Goal: Task Accomplishment & Management: Use online tool/utility

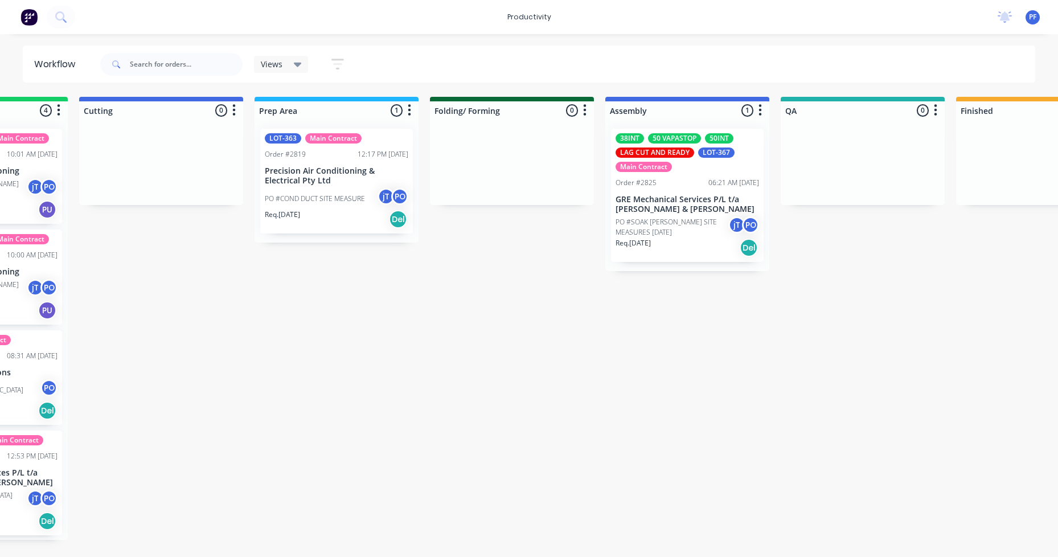
scroll to position [0, 300]
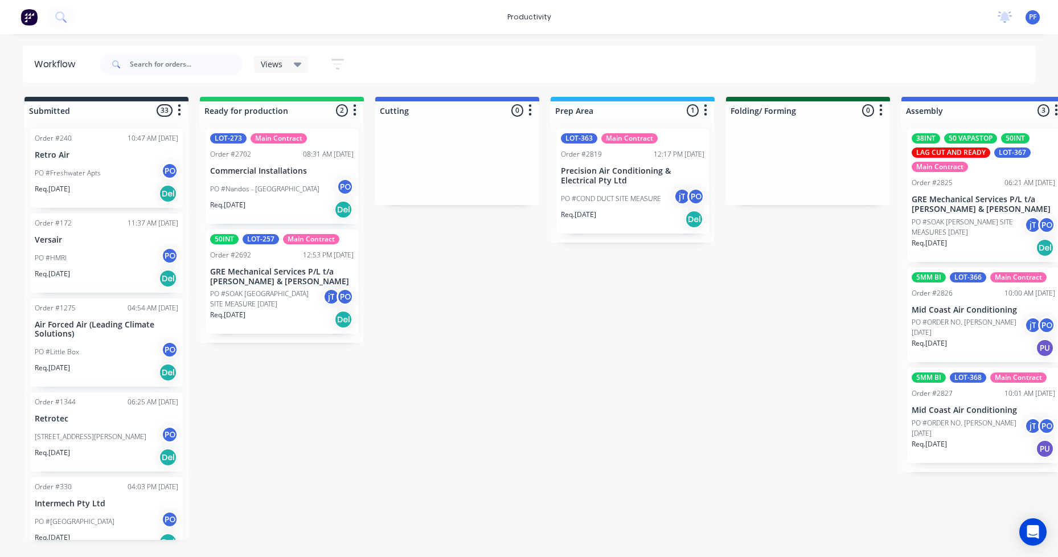
click at [953, 435] on div "PO #ORDER NO. SEAN 11-09-25 jT PO" at bounding box center [982, 428] width 143 height 22
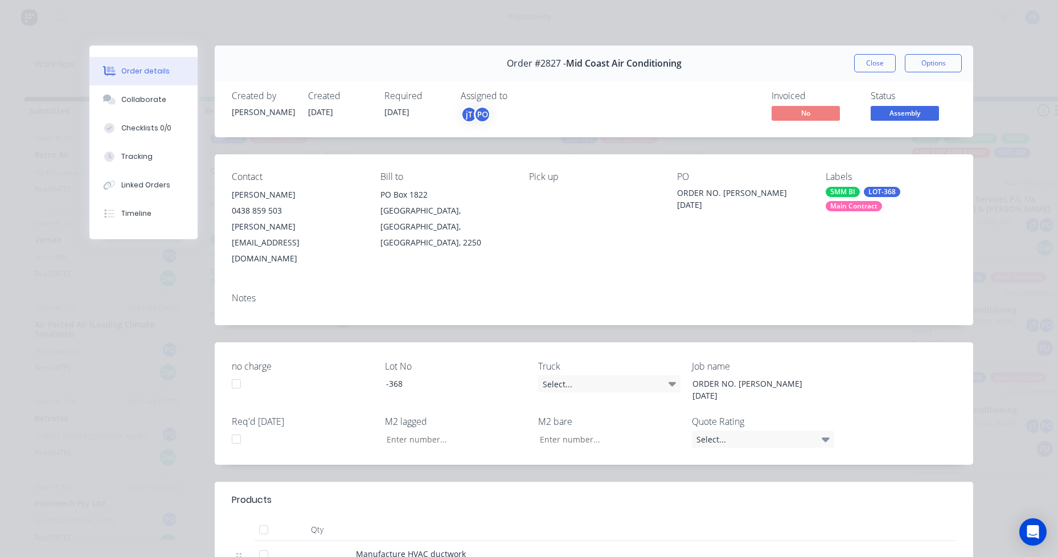
click at [846, 206] on div "Main Contract" at bounding box center [854, 206] width 56 height 10
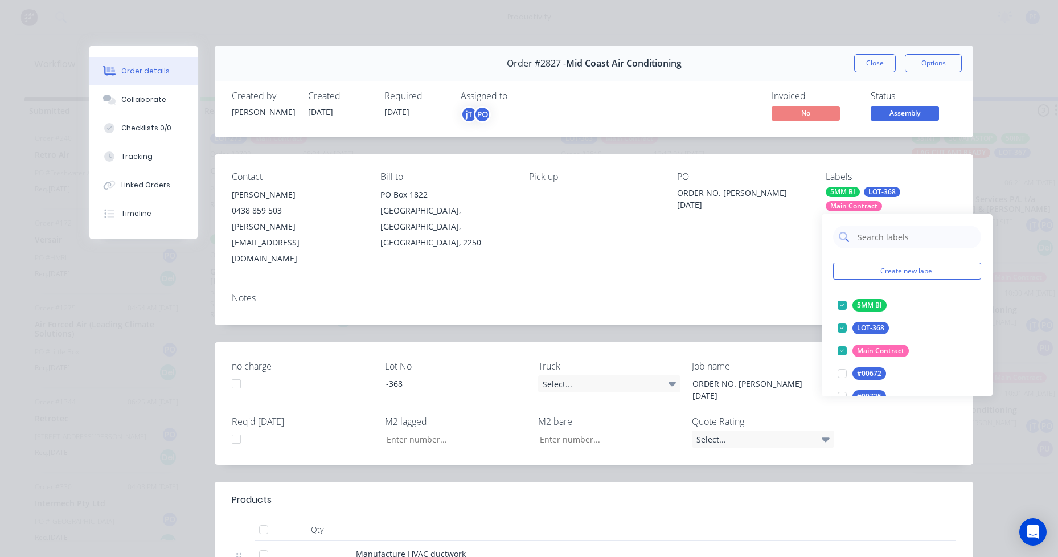
click at [886, 238] on input "text" at bounding box center [915, 236] width 119 height 23
type input "lag cut"
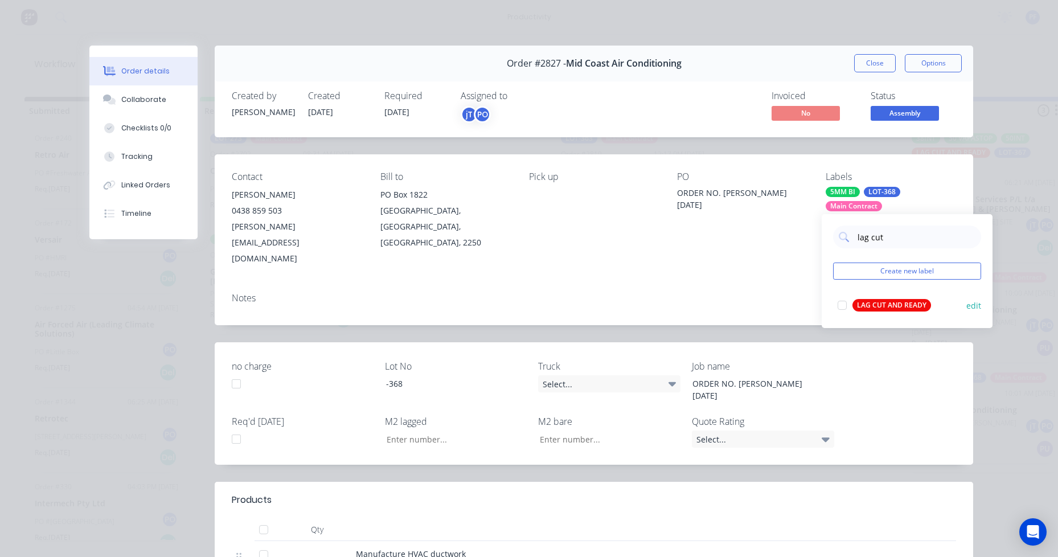
click at [918, 314] on div "LAG CUT AND READY edit" at bounding box center [907, 305] width 148 height 23
drag, startPoint x: 853, startPoint y: 312, endPoint x: 860, endPoint y: 295, distance: 18.4
click at [855, 309] on button "LAG CUT AND READY" at bounding box center [884, 305] width 102 height 16
click at [877, 58] on button "Close" at bounding box center [875, 63] width 42 height 18
